Goal: Task Accomplishment & Management: Manage account settings

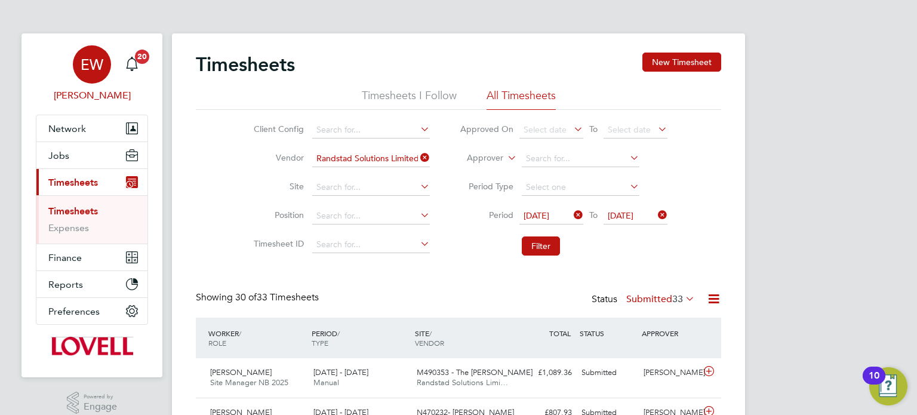
click at [86, 67] on span "EW" at bounding box center [92, 65] width 23 height 16
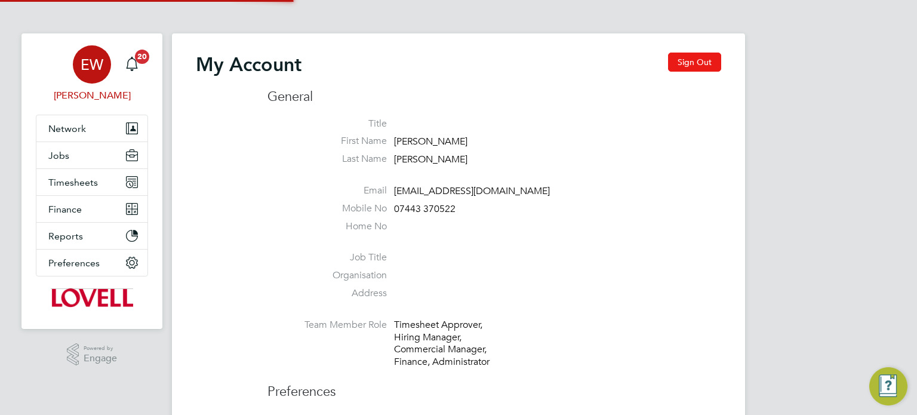
type input "[EMAIL_ADDRESS][DOMAIN_NAME]"
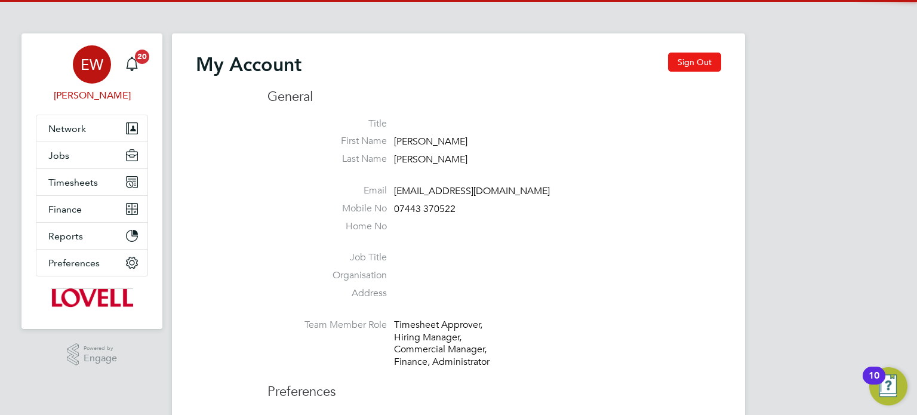
click at [698, 69] on button "Sign Out" at bounding box center [694, 62] width 53 height 19
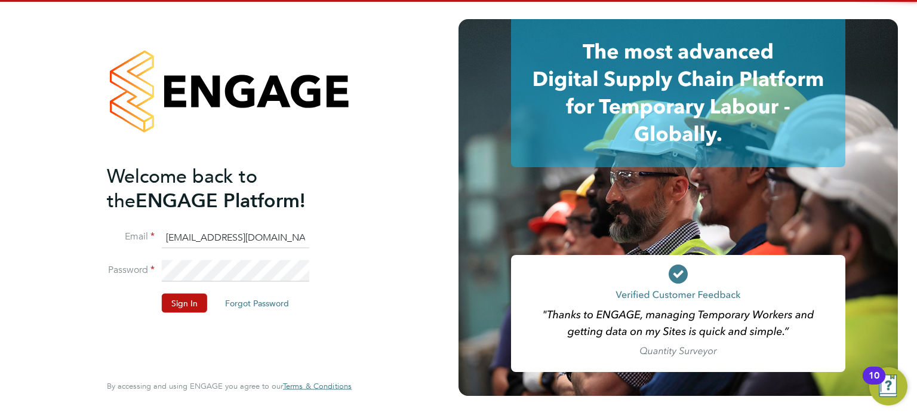
click at [217, 242] on input "[EMAIL_ADDRESS][DOMAIN_NAME]" at bounding box center [236, 237] width 148 height 21
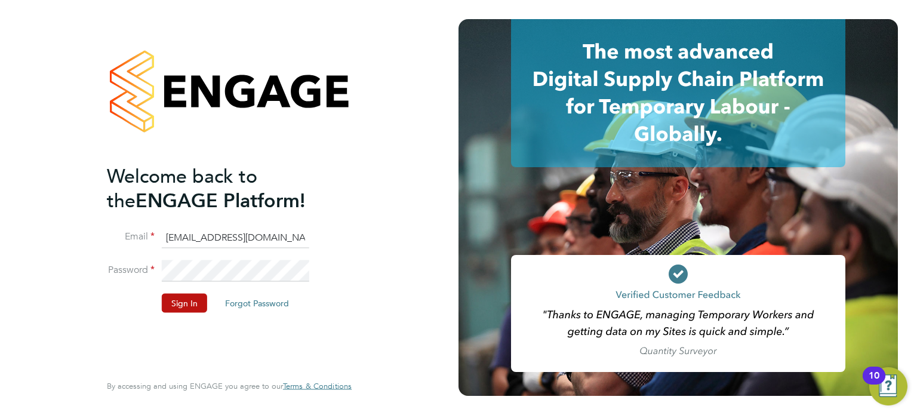
type input "[EMAIL_ADDRESS][PERSON_NAME][DOMAIN_NAME]"
click at [174, 297] on button "Sign In" at bounding box center [184, 302] width 45 height 19
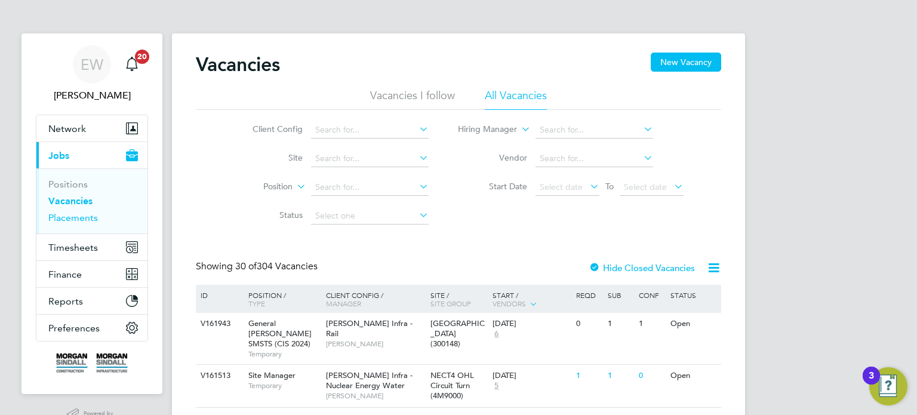
click at [81, 214] on link "Placements" at bounding box center [73, 217] width 50 height 11
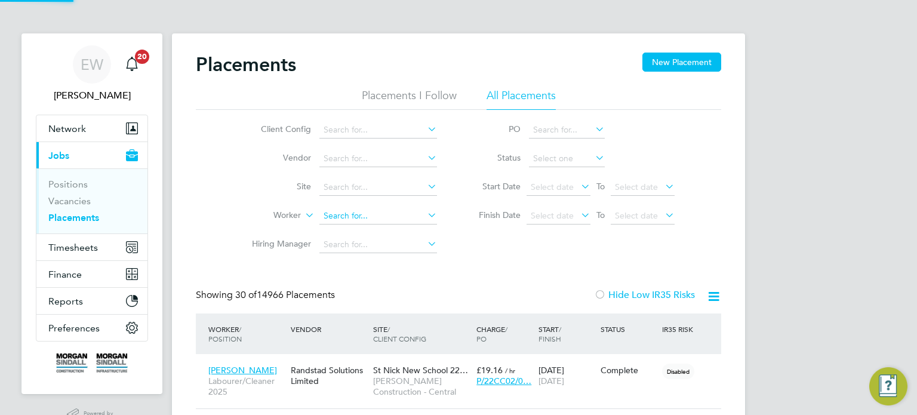
click at [333, 221] on input at bounding box center [378, 216] width 118 height 17
type input "james dixon"
click at [70, 201] on link "Vacancies" at bounding box center [69, 200] width 42 height 11
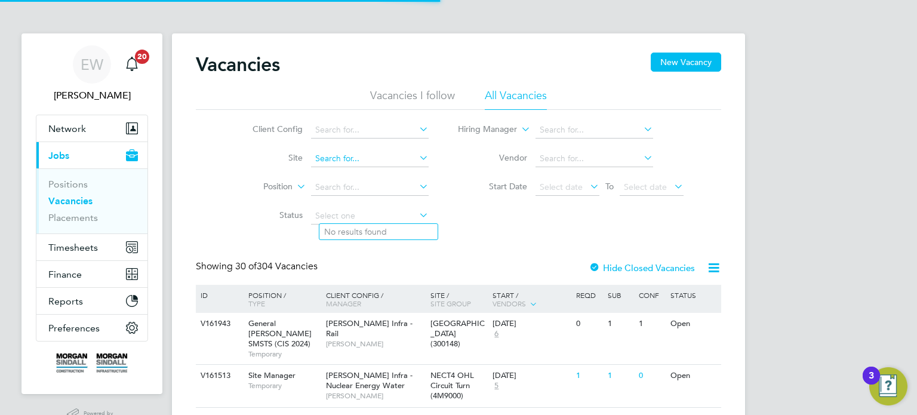
click at [357, 159] on input at bounding box center [370, 158] width 118 height 17
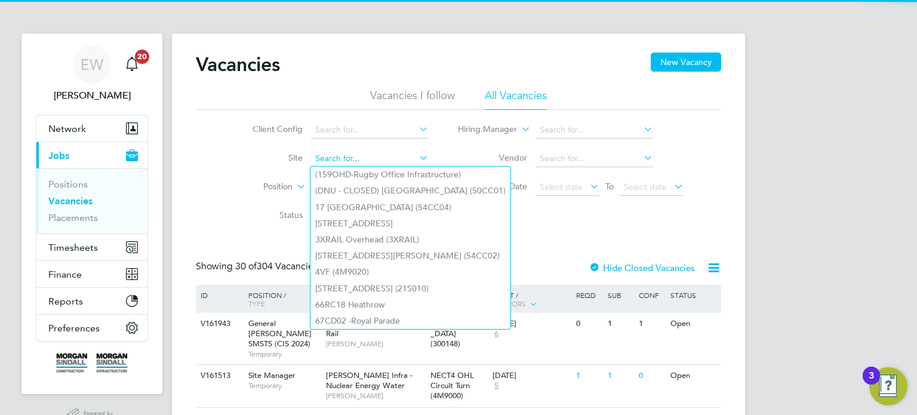
type input "l"
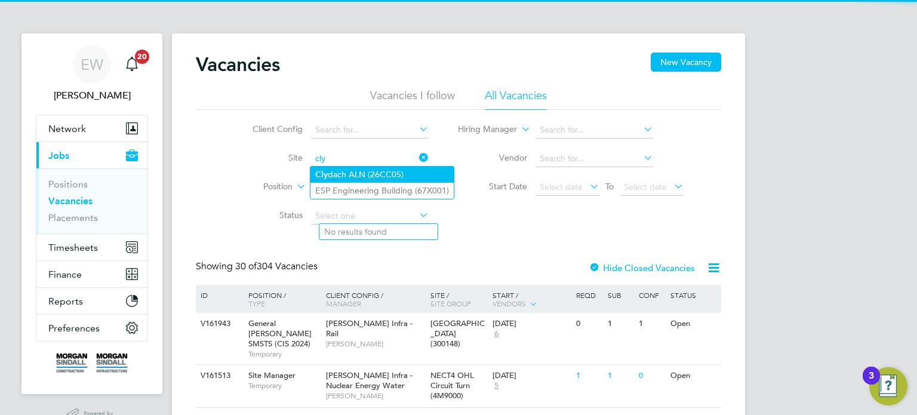
click at [361, 168] on li "Cly dach ALN (26CC05)" at bounding box center [382, 175] width 143 height 16
type input "Clydach ALN (26CC05)"
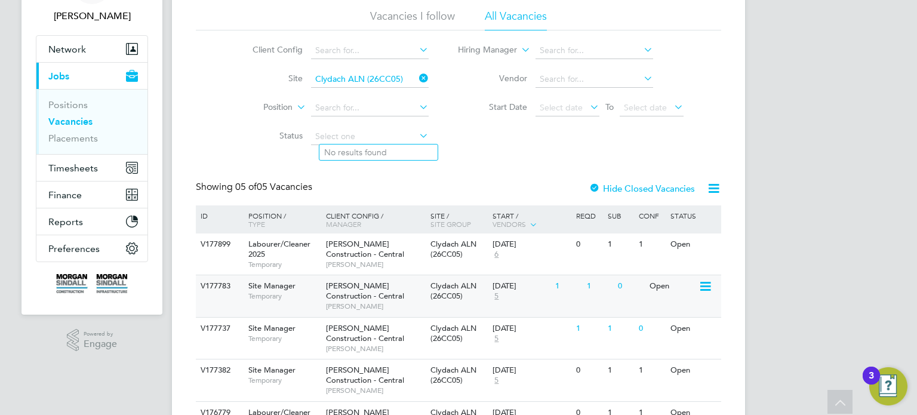
click at [584, 292] on div "1" at bounding box center [599, 286] width 31 height 22
click at [536, 337] on div "01 Aug 2025 5" at bounding box center [521, 334] width 63 height 32
click at [82, 167] on span "Timesheets" at bounding box center [73, 167] width 50 height 11
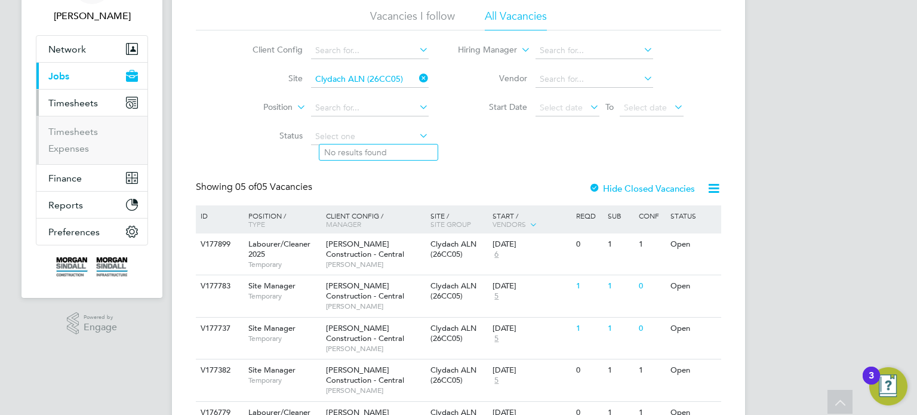
click at [79, 137] on li "Timesheets" at bounding box center [93, 134] width 90 height 17
click at [83, 132] on link "Timesheets" at bounding box center [73, 131] width 50 height 11
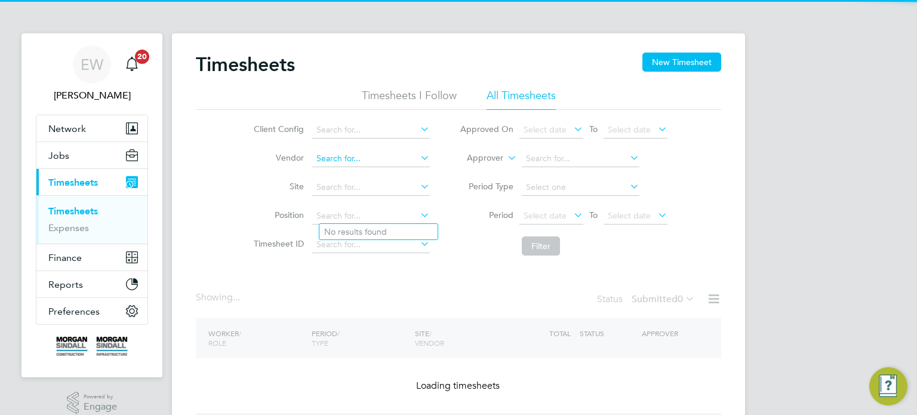
click at [353, 164] on input at bounding box center [371, 158] width 118 height 17
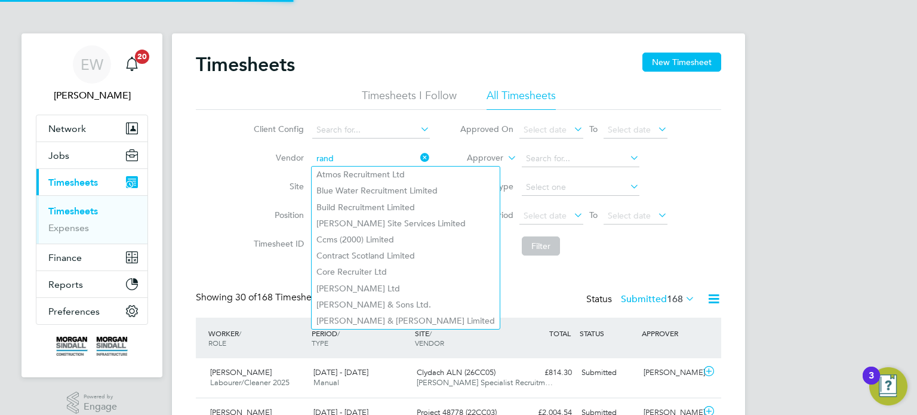
scroll to position [30, 104]
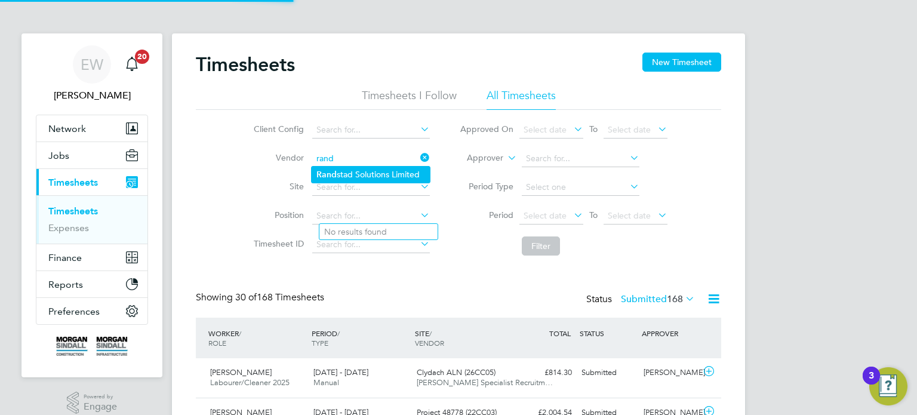
click at [362, 171] on li "Rand stad Solutions Limited" at bounding box center [371, 175] width 118 height 16
type input "Randstad Solutions Limited"
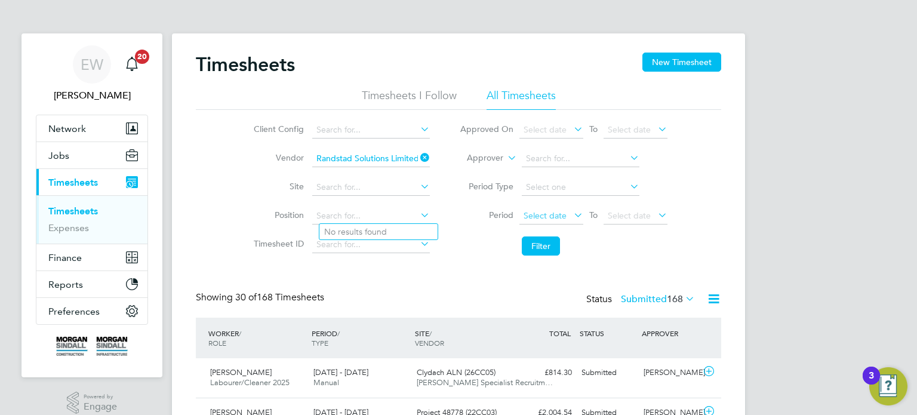
click at [551, 220] on span "Select date" at bounding box center [545, 215] width 43 height 11
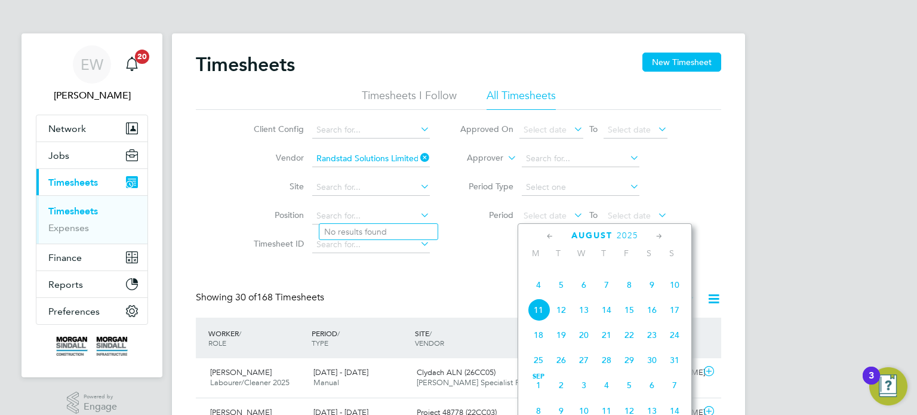
click at [652, 271] on span "2" at bounding box center [652, 259] width 23 height 23
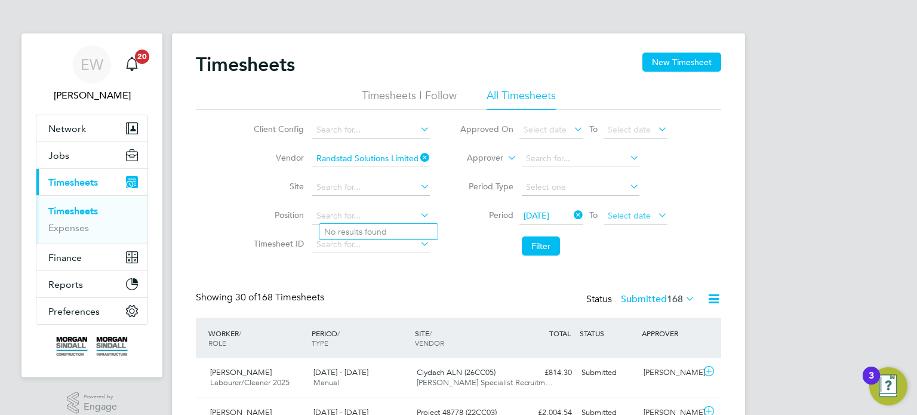
click at [637, 208] on span "Select date" at bounding box center [636, 216] width 64 height 16
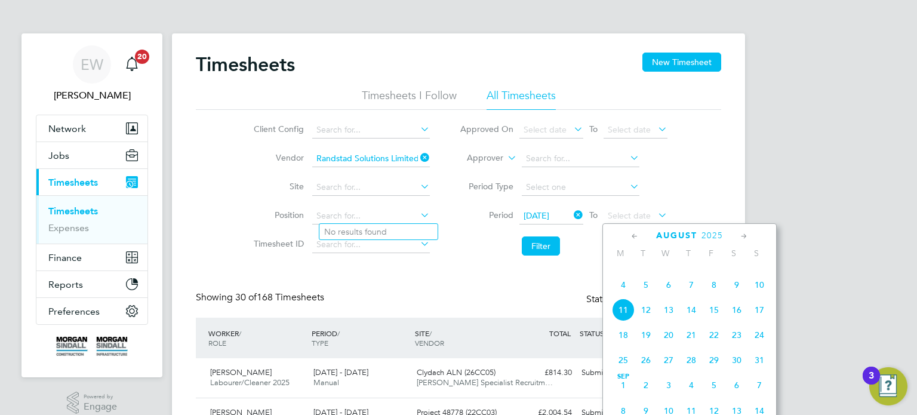
click at [715, 296] on span "8" at bounding box center [714, 285] width 23 height 23
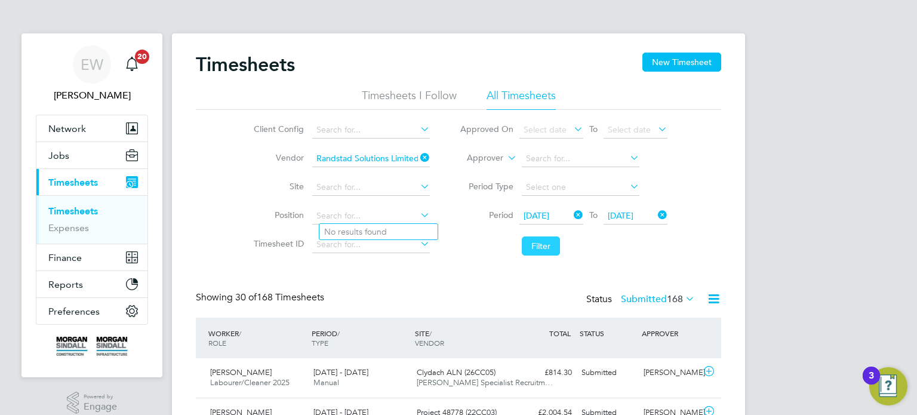
click at [548, 249] on button "Filter" at bounding box center [541, 245] width 38 height 19
click at [658, 293] on label "Submitted 60" at bounding box center [660, 299] width 69 height 12
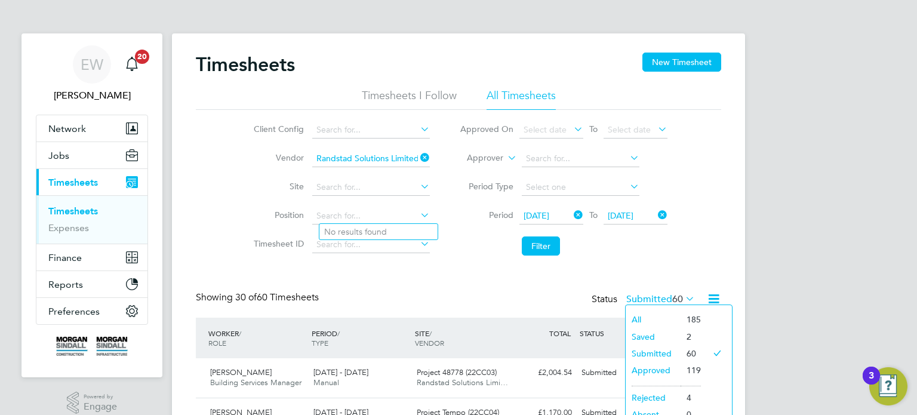
click at [649, 334] on li "Saved" at bounding box center [653, 336] width 55 height 17
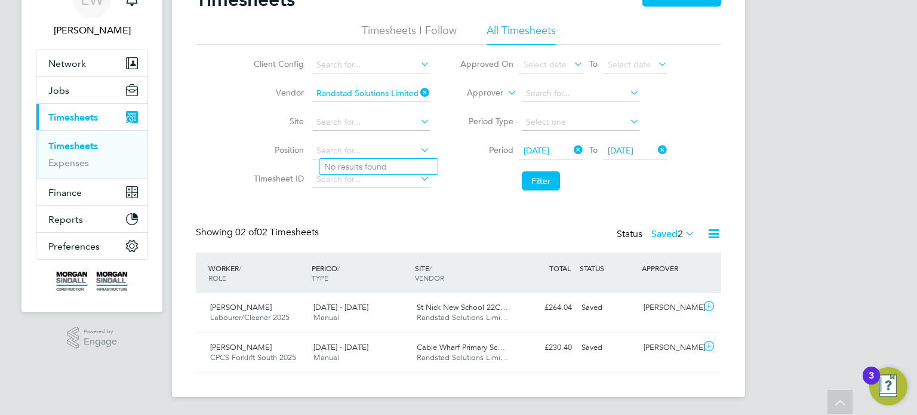
scroll to position [0, 0]
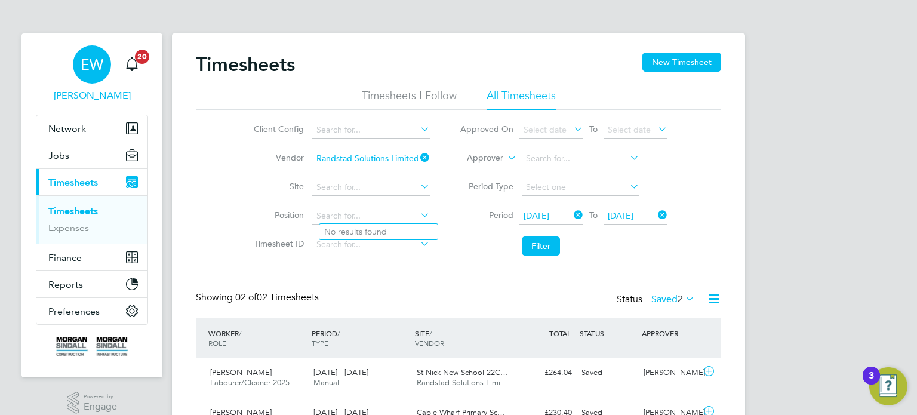
click at [90, 59] on span "EW" at bounding box center [92, 65] width 23 height 16
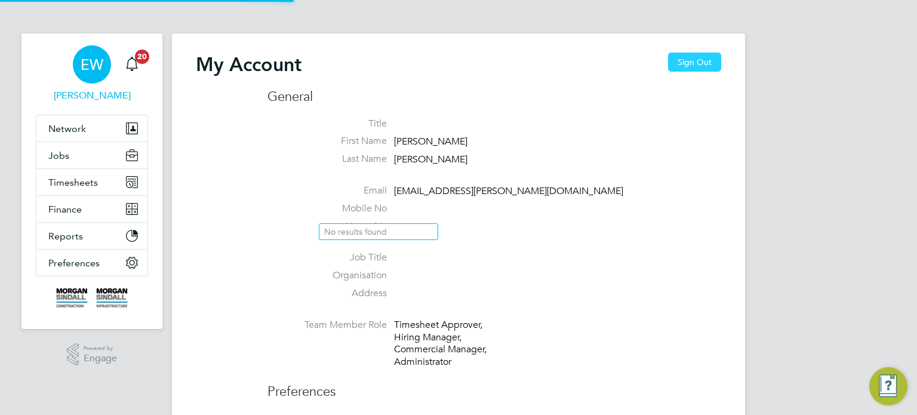
type input "emma.wells@randstad.co.uk"
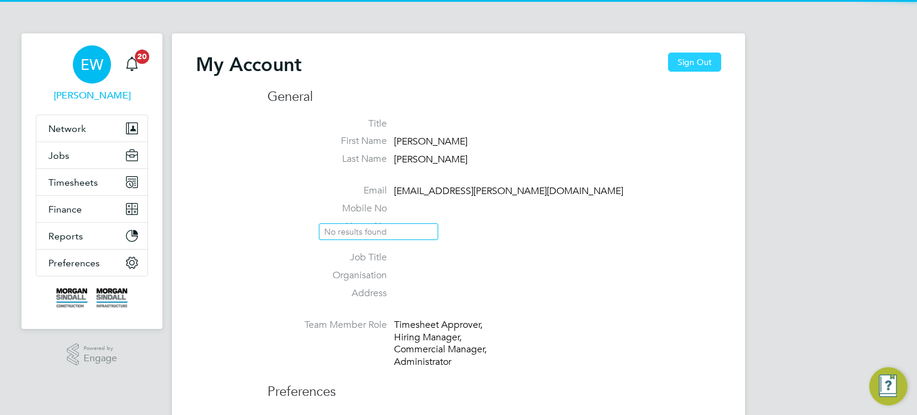
click at [701, 62] on button "Sign Out" at bounding box center [694, 62] width 53 height 19
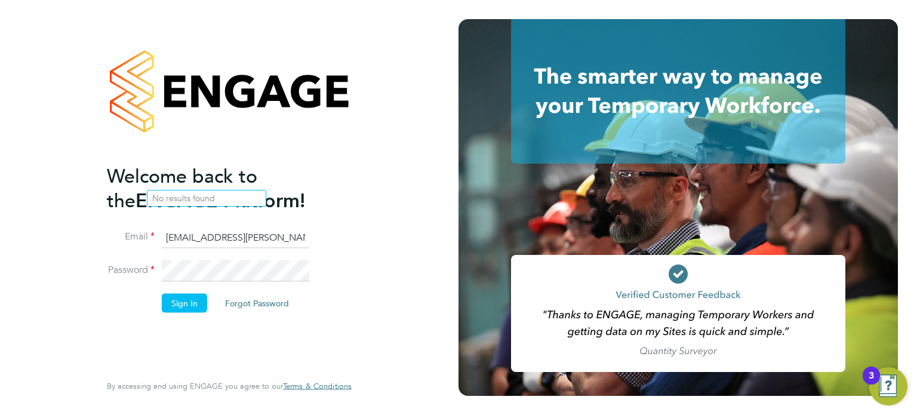
click at [222, 237] on input "emma.wells@randstad.co.uk" at bounding box center [236, 237] width 148 height 21
type input "labourdeskmslv@randstadcpe.com"
click at [173, 303] on button "Sign In" at bounding box center [184, 302] width 45 height 19
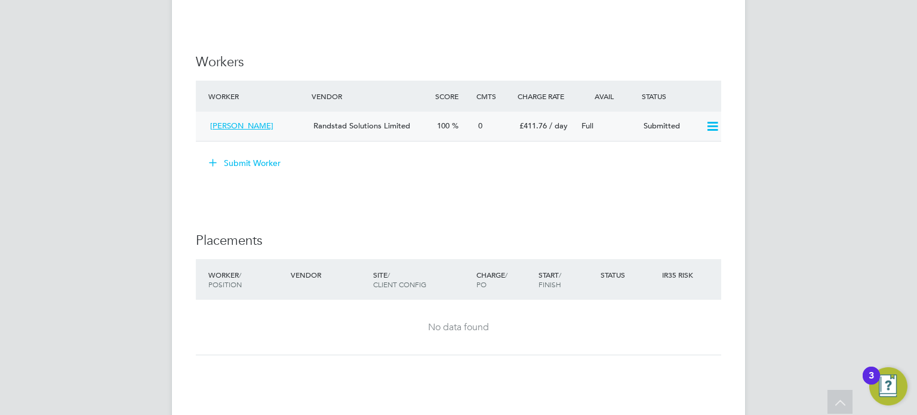
click at [466, 120] on div "100" at bounding box center [452, 126] width 41 height 20
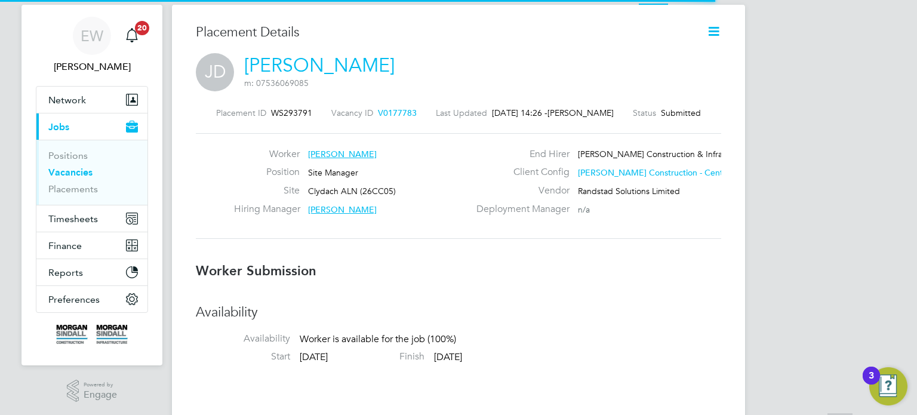
scroll to position [6, 5]
click at [717, 35] on icon at bounding box center [713, 31] width 15 height 15
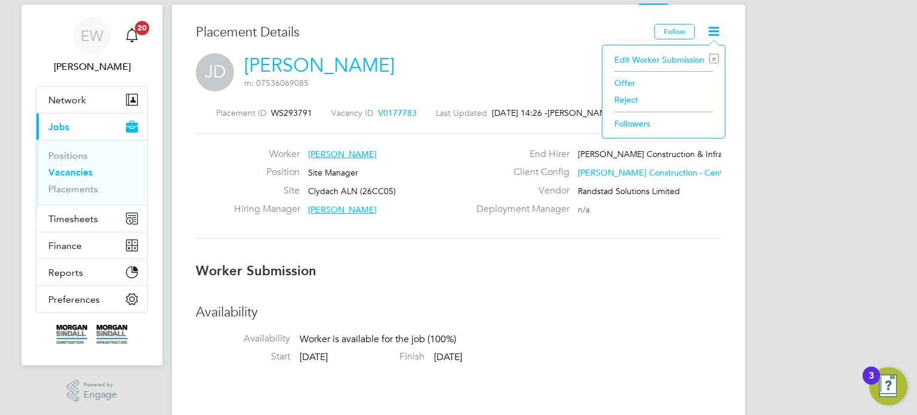
click at [623, 81] on li "Offer" at bounding box center [664, 83] width 110 height 17
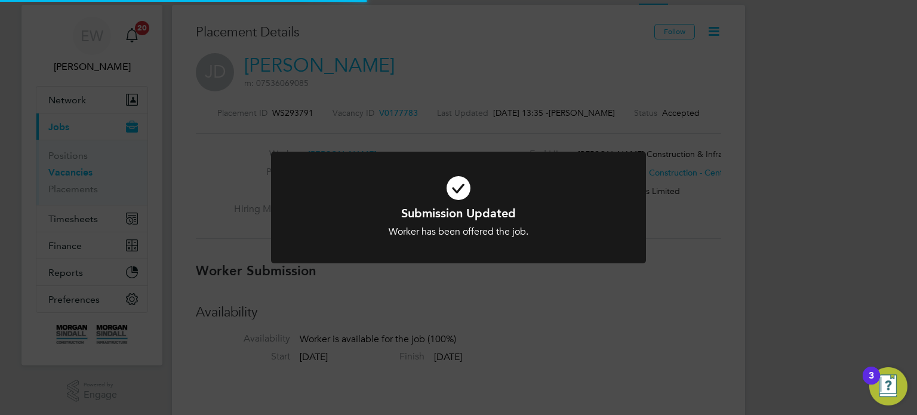
click at [628, 317] on div "Submission Updated Worker has been offered the job. Cancel Okay" at bounding box center [458, 207] width 917 height 415
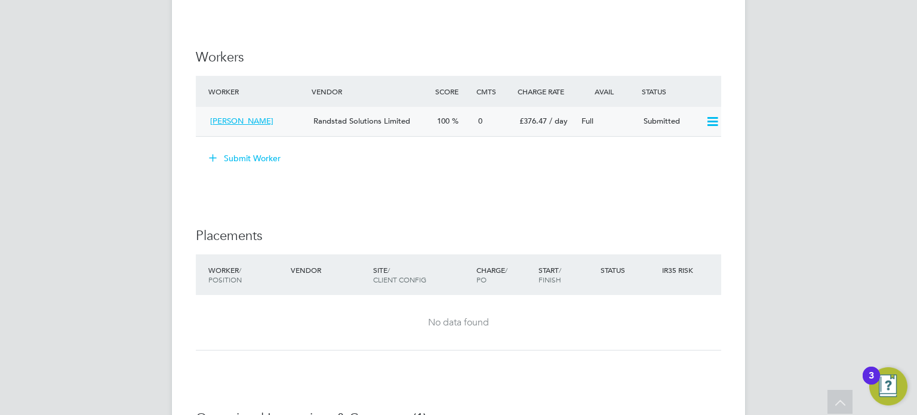
click at [418, 127] on div "Randstad Solutions Limited" at bounding box center [371, 122] width 124 height 20
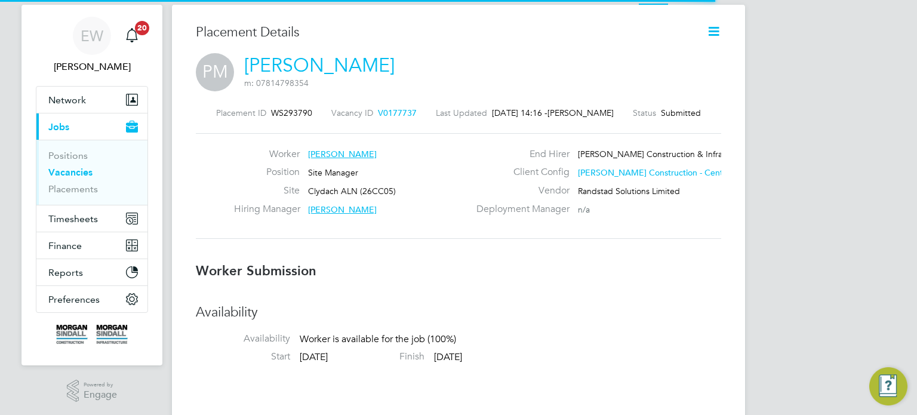
scroll to position [6, 5]
click at [716, 27] on icon at bounding box center [713, 31] width 15 height 15
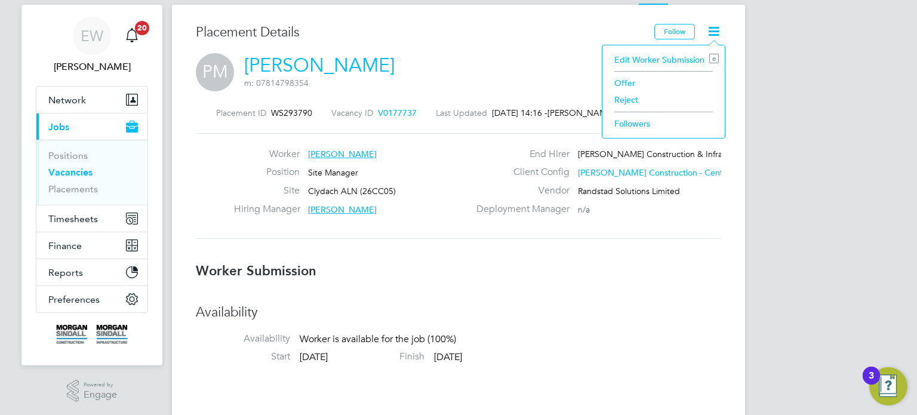
click at [618, 83] on li "Offer" at bounding box center [664, 83] width 110 height 17
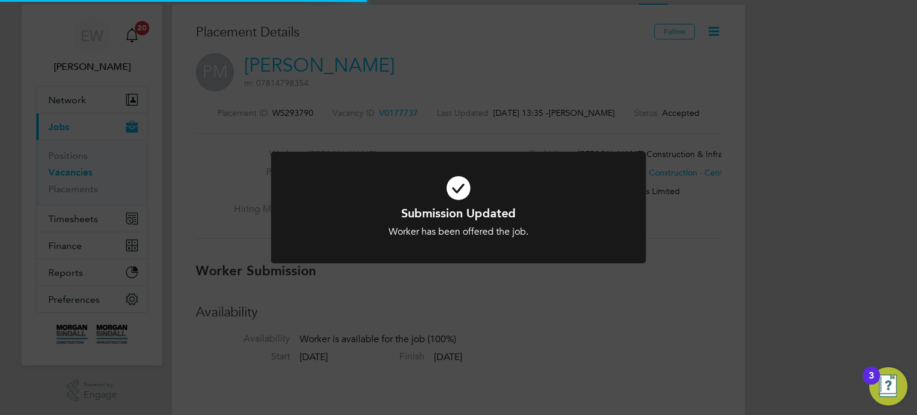
click at [760, 291] on div "Submission Updated Worker has been offered the job. Cancel Okay" at bounding box center [458, 207] width 917 height 415
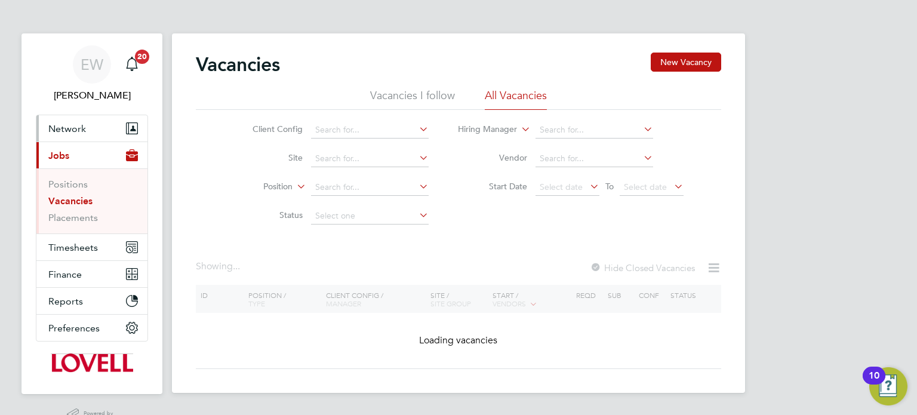
click at [73, 134] on button "Network" at bounding box center [91, 128] width 111 height 26
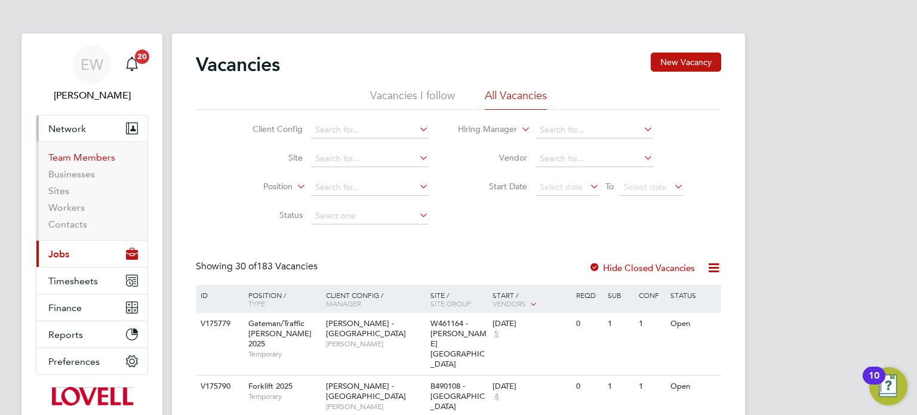
click at [79, 154] on link "Team Members" at bounding box center [81, 157] width 67 height 11
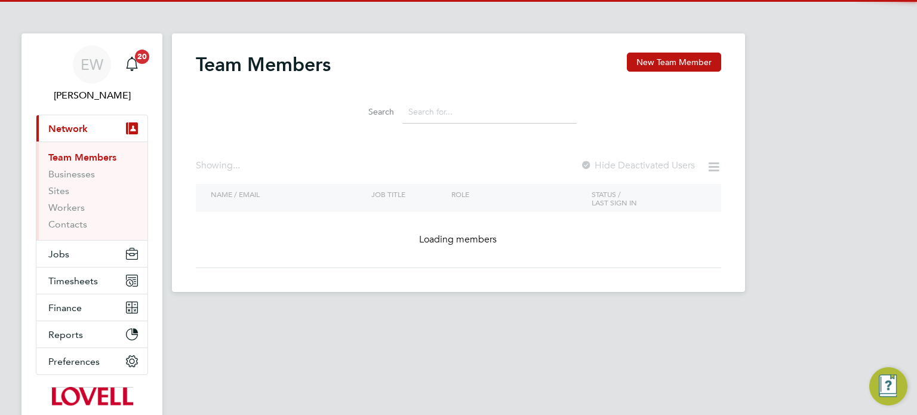
click at [457, 104] on input at bounding box center [490, 111] width 174 height 23
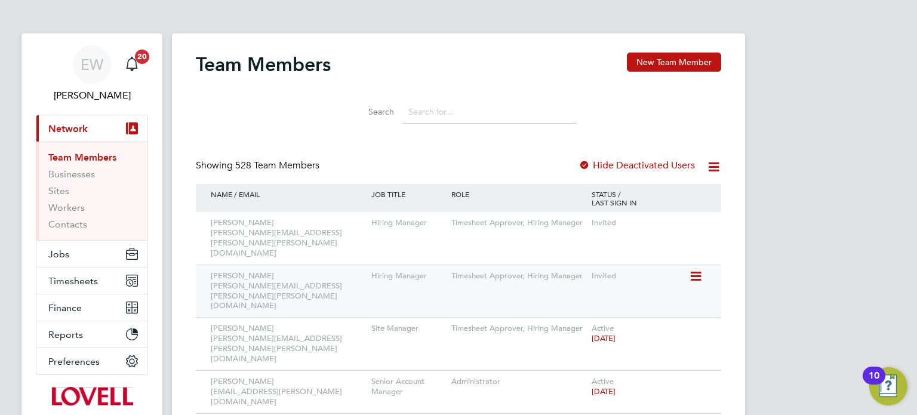
click at [691, 269] on icon at bounding box center [695, 276] width 12 height 14
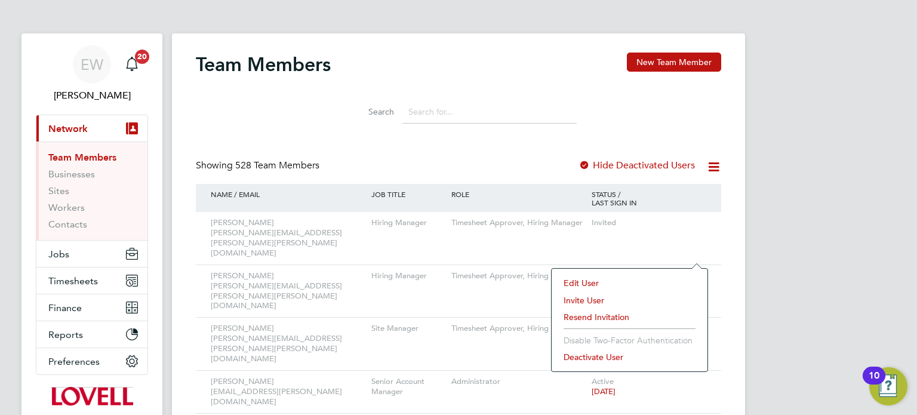
click at [596, 318] on li "Resend Invitation" at bounding box center [630, 317] width 144 height 17
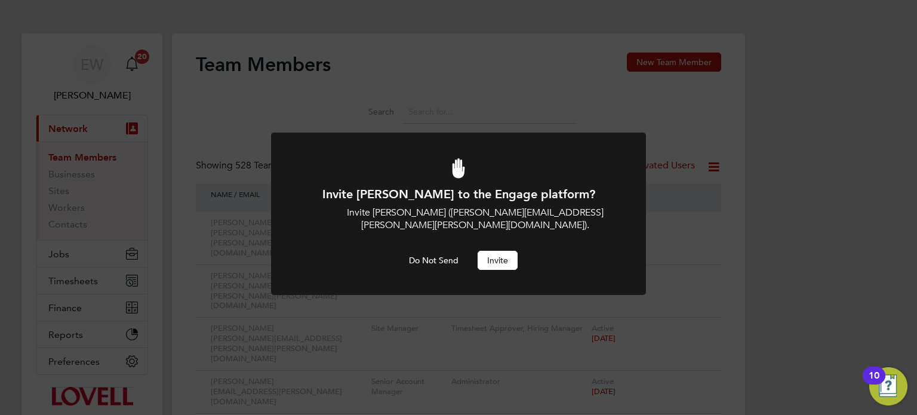
click at [503, 251] on button "Invite" at bounding box center [498, 260] width 40 height 19
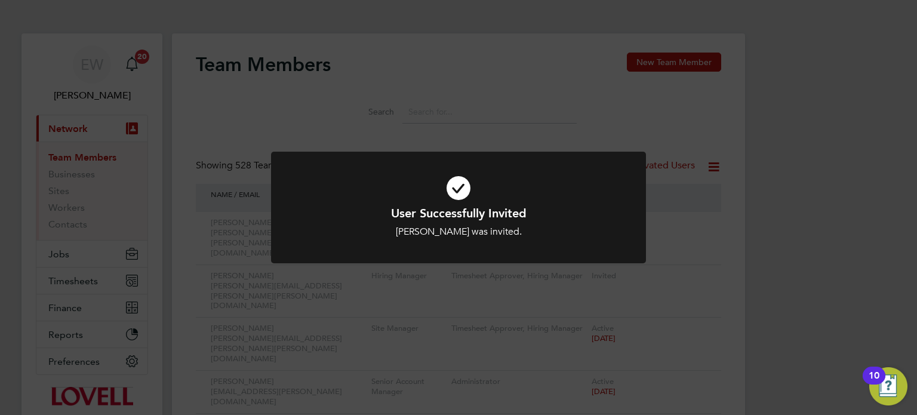
click at [763, 242] on div "User Successfully Invited Gregg Watson was invited. Cancel Okay" at bounding box center [458, 207] width 917 height 415
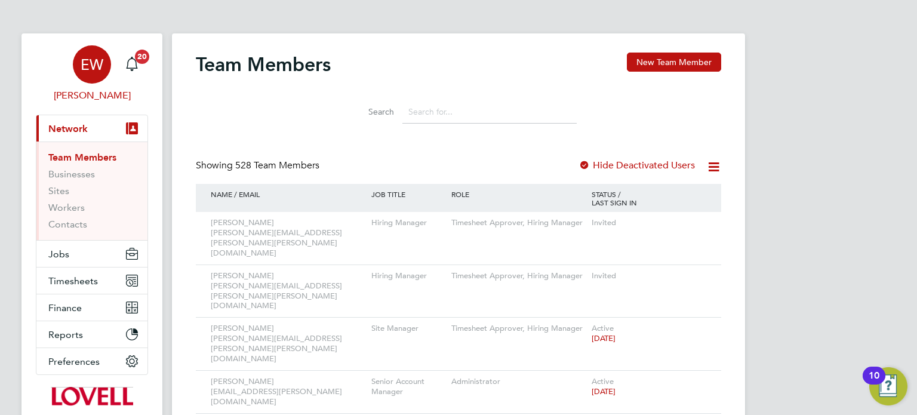
click at [91, 77] on div "EW" at bounding box center [92, 64] width 38 height 38
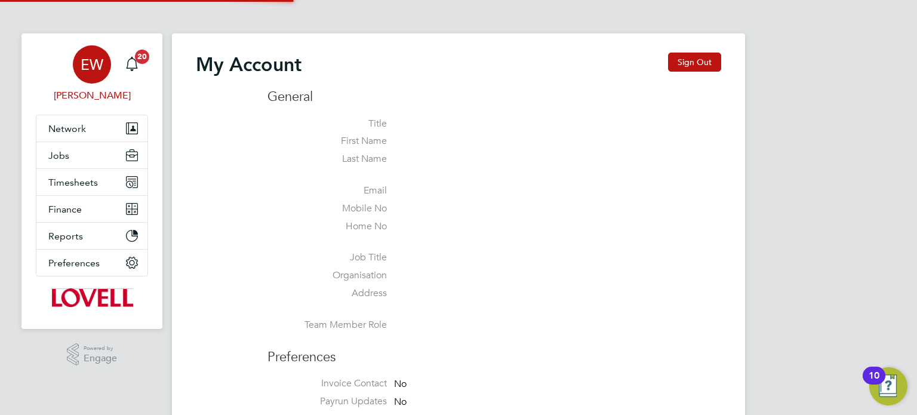
type input "labourdeskmslv@randstadcpe.com"
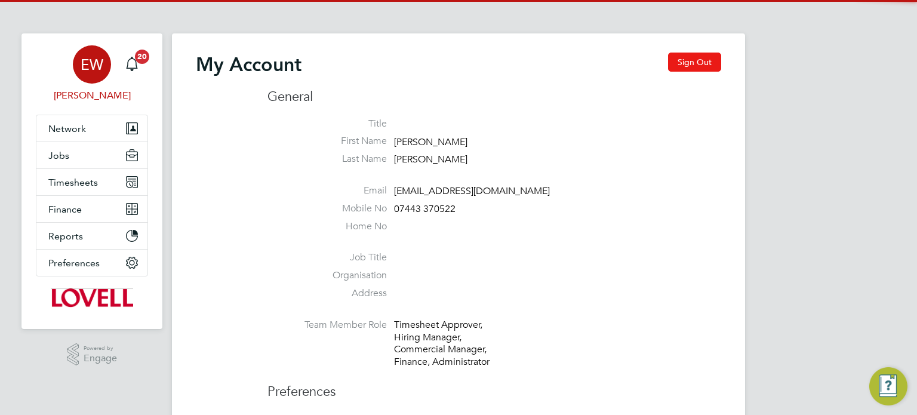
click at [692, 70] on button "Sign Out" at bounding box center [694, 62] width 53 height 19
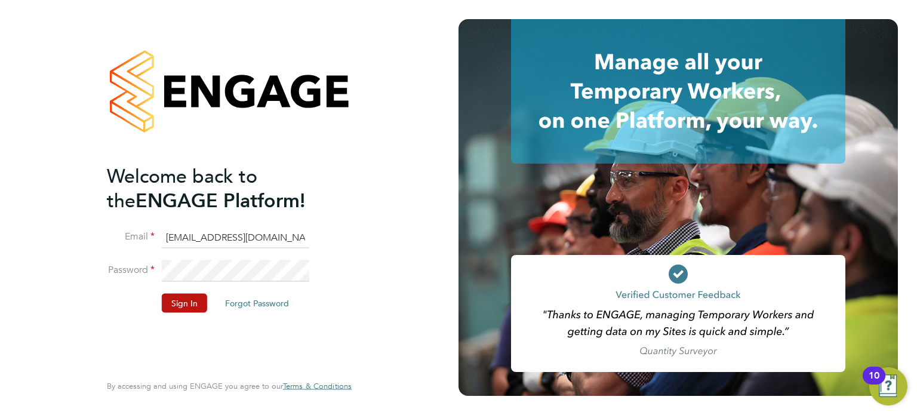
click at [291, 240] on input "labourdeskmslv@randstadcpe.com" at bounding box center [236, 237] width 148 height 21
type input "emma.wells@randstad.co.uk"
click at [190, 300] on button "Sign In" at bounding box center [184, 302] width 45 height 19
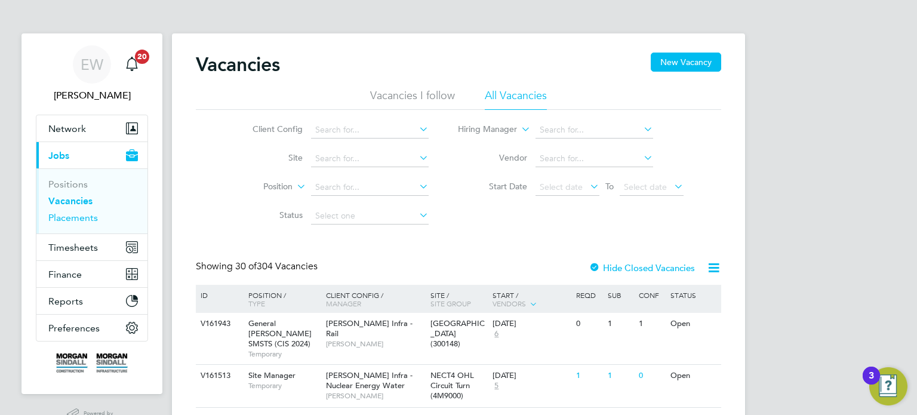
click at [89, 216] on link "Placements" at bounding box center [73, 217] width 50 height 11
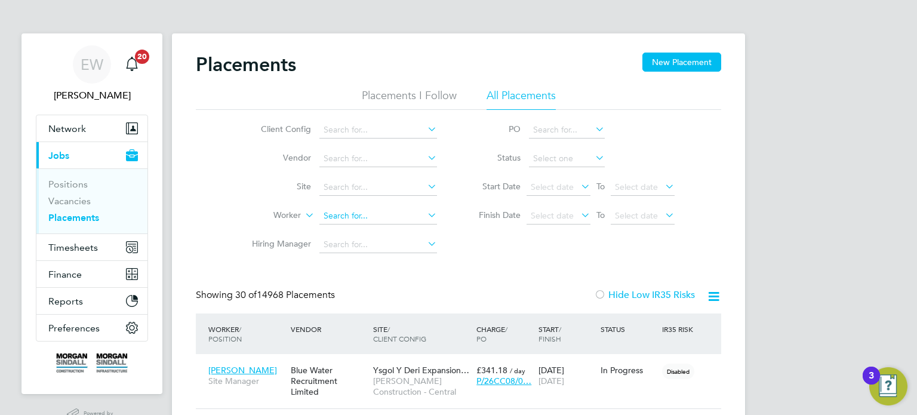
click at [355, 220] on input at bounding box center [378, 216] width 118 height 17
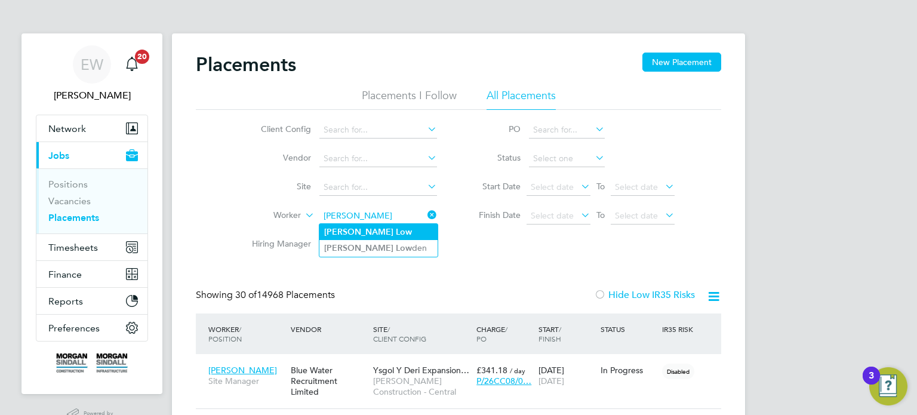
click at [396, 235] on b "Low" at bounding box center [404, 232] width 16 height 10
type input "[PERSON_NAME]"
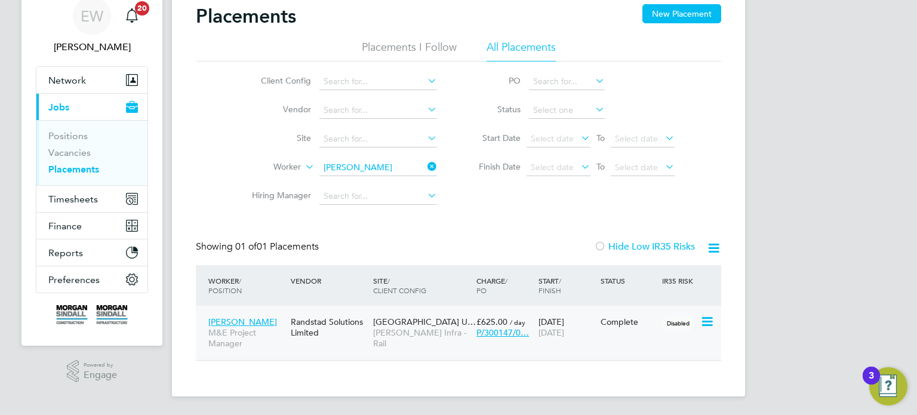
click at [413, 343] on div "Surrey Quays Station U… Morgan Sindall Infra - Rail" at bounding box center [421, 333] width 103 height 45
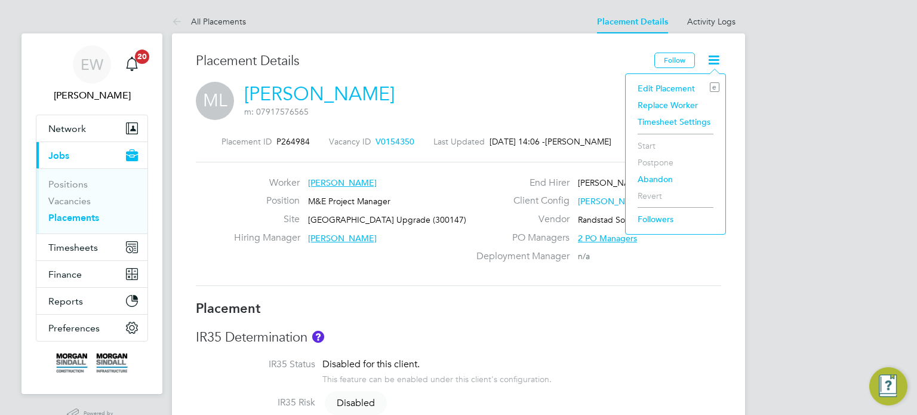
click at [659, 86] on li "Edit Placement e" at bounding box center [676, 88] width 88 height 17
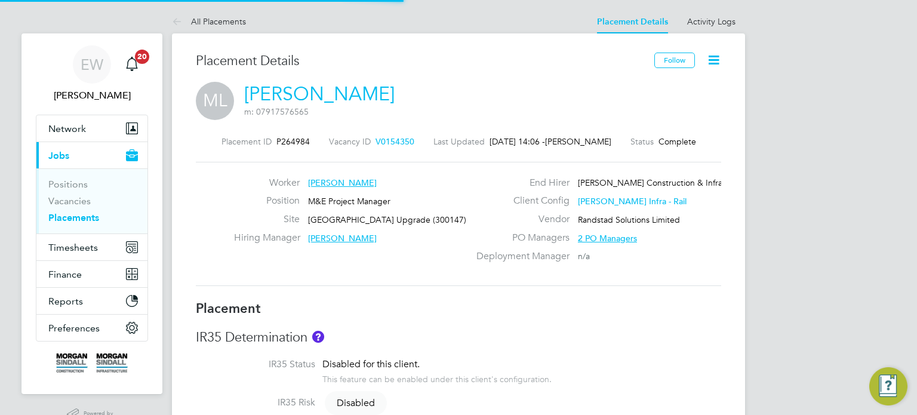
type input "[PERSON_NAME]"
type input "[DATE]"
type input "08:00"
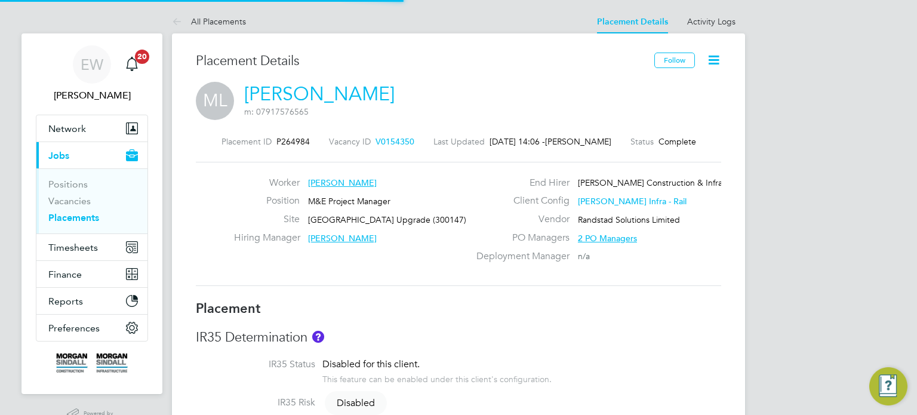
type input "18:00"
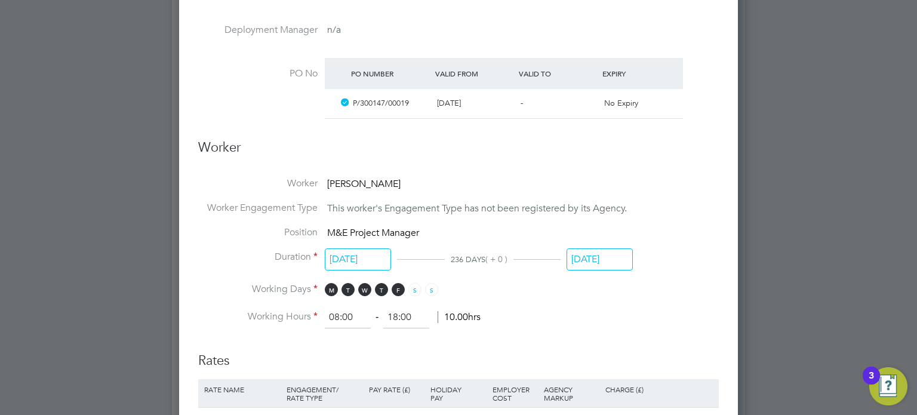
click at [617, 261] on input "[DATE]" at bounding box center [600, 259] width 66 height 22
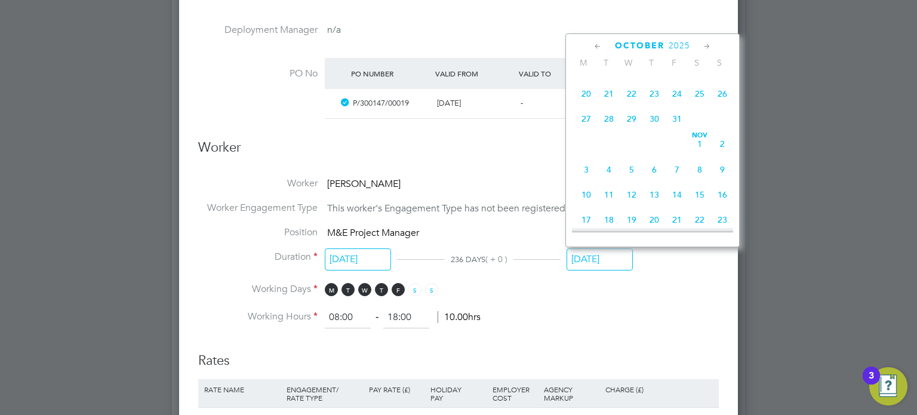
click at [680, 181] on span "7" at bounding box center [677, 169] width 23 height 23
type input "[DATE]"
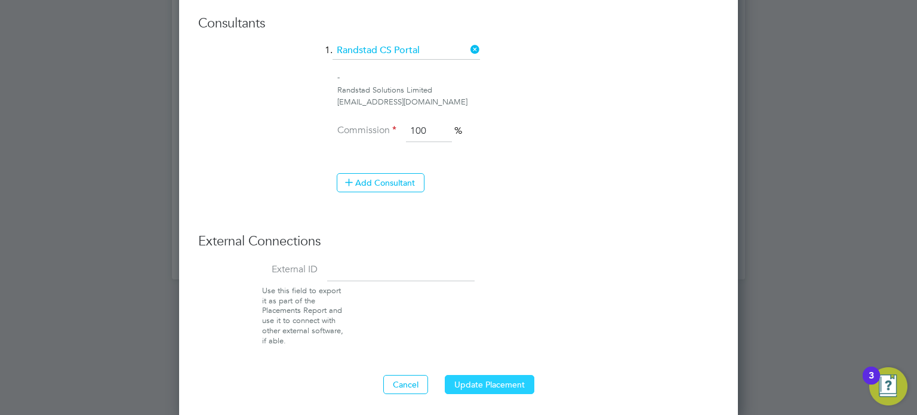
click at [515, 380] on button "Update Placement" at bounding box center [490, 384] width 90 height 19
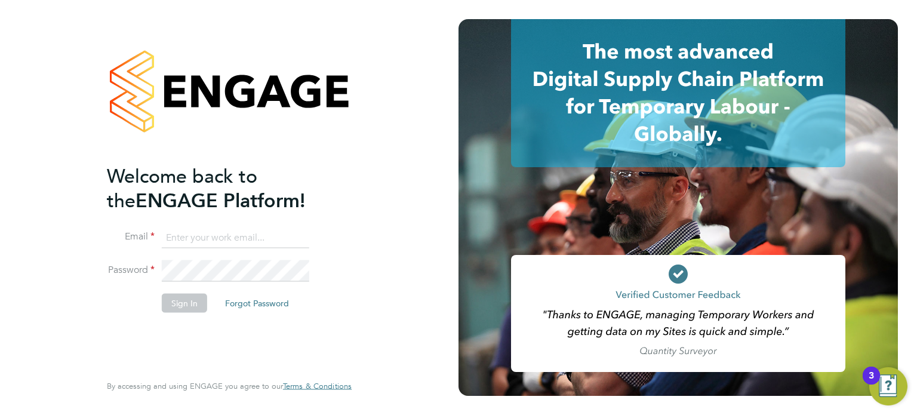
type input "[EMAIL_ADDRESS][PERSON_NAME][DOMAIN_NAME]"
click at [192, 294] on button "Sign In" at bounding box center [184, 302] width 45 height 19
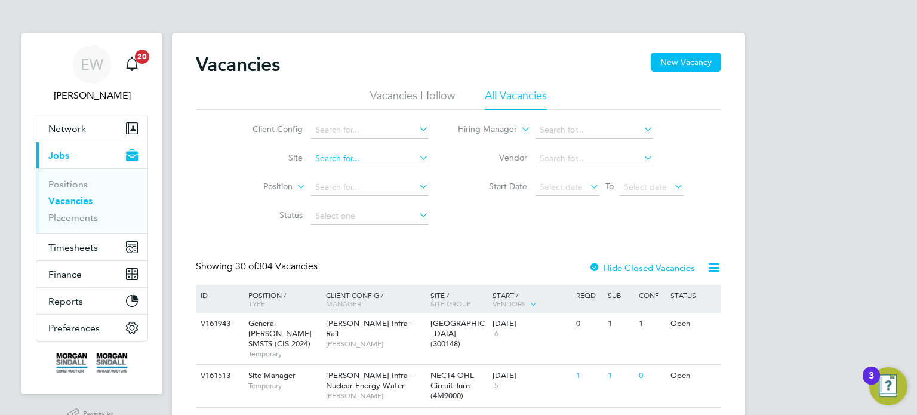
click at [329, 158] on input at bounding box center [370, 158] width 118 height 17
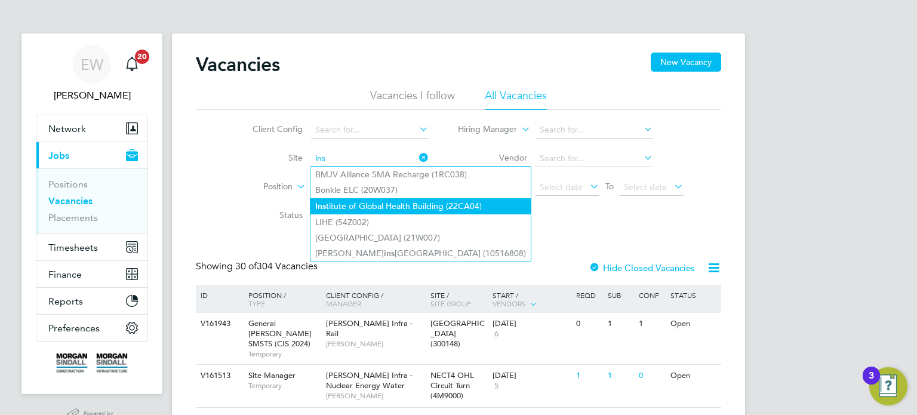
click at [403, 205] on li "Ins titute of Global Health Building (22CA04)" at bounding box center [421, 206] width 220 height 16
type input "Institute of Global Health Building (22CA04)"
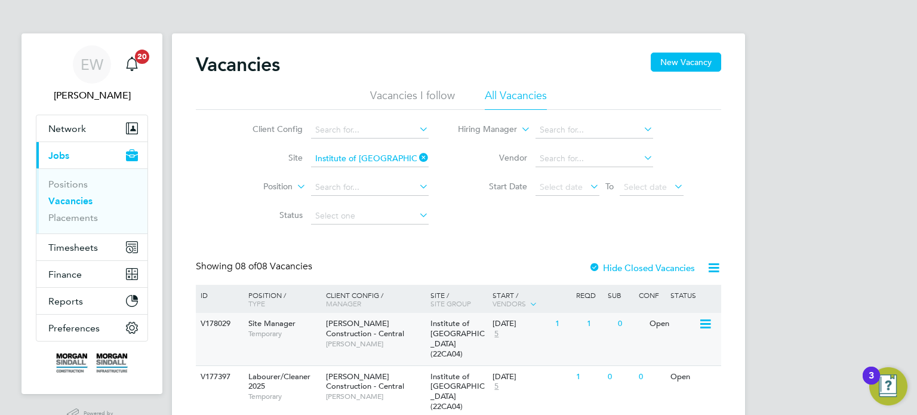
click at [420, 337] on div "Morgan Sindall Construction - Central Simon Forbes" at bounding box center [375, 333] width 105 height 41
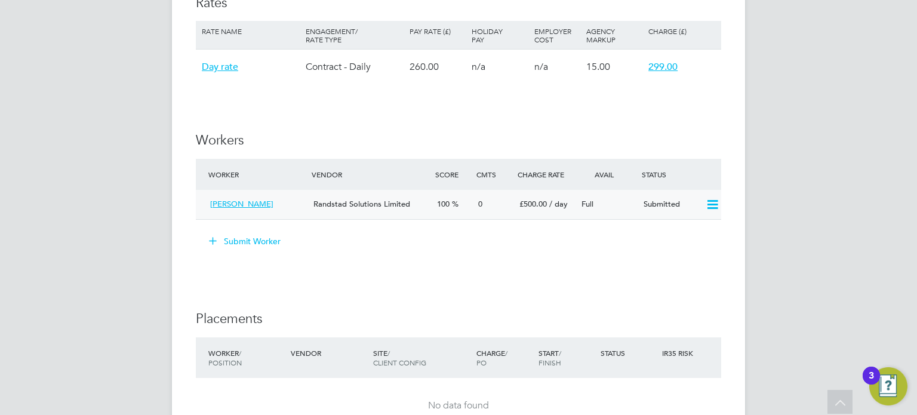
click at [440, 208] on span "100" at bounding box center [443, 204] width 13 height 10
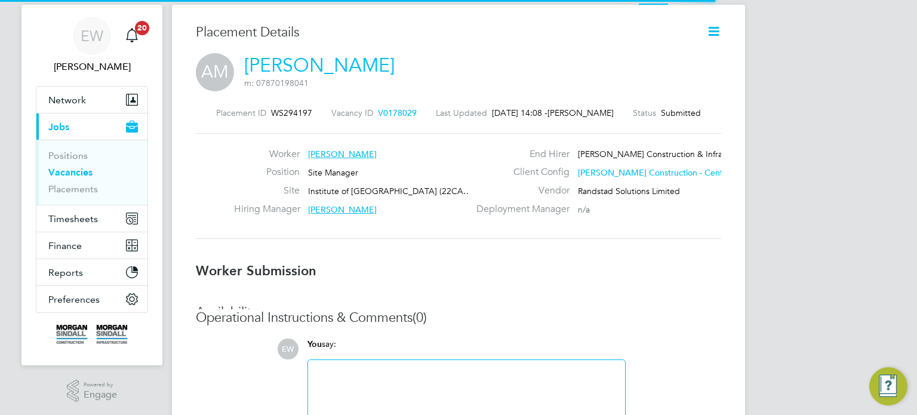
scroll to position [6, 5]
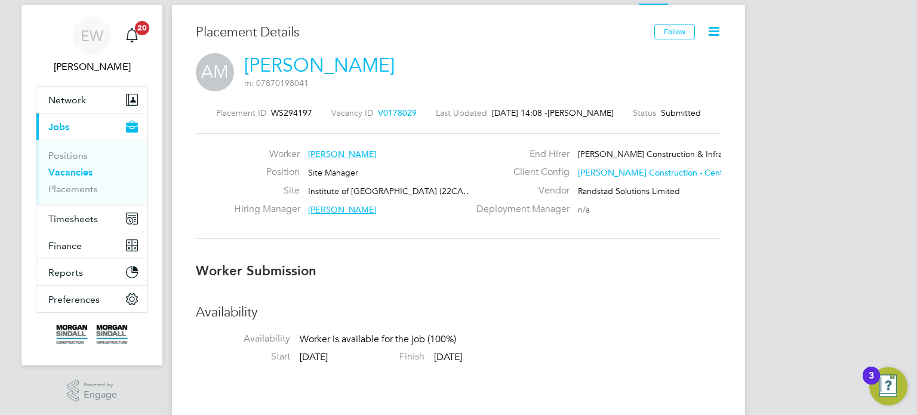
click at [713, 29] on icon at bounding box center [713, 31] width 15 height 15
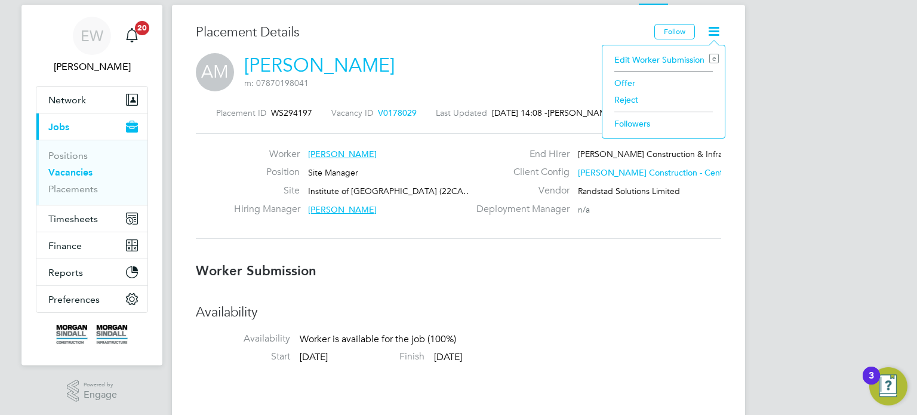
click at [616, 80] on li "Offer" at bounding box center [664, 83] width 110 height 17
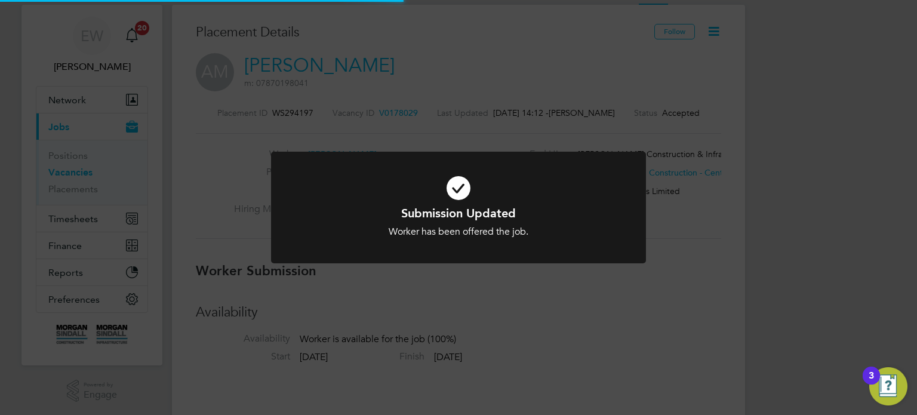
click at [531, 291] on div "Submission Updated Worker has been offered the job. Cancel Okay" at bounding box center [458, 207] width 917 height 415
